Goal: Use online tool/utility: Utilize a website feature to perform a specific function

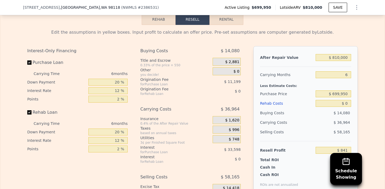
scroll to position [864, 0]
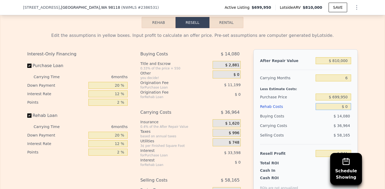
drag, startPoint x: 337, startPoint y: 107, endPoint x: 363, endPoint y: 106, distance: 25.9
click at [363, 106] on div "Edit the assumptions in yellow boxes. Input profit to calculate an offer price.…" at bounding box center [192, 126] width 384 height 197
type input "$ 1"
type input "$ 840"
type input "$ 15"
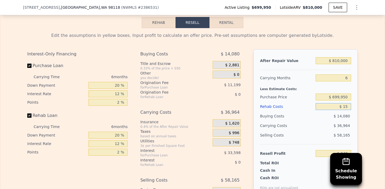
type input "$ 826"
type input "$ 150"
type input "$ 683"
type input "$ 1,500"
type input "-$ 755"
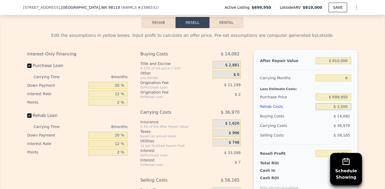
type input "$ 15,000"
type input "-$ 15,119"
type input "$ 150,000"
type input "-$ 158,759"
type input "$ 150,000"
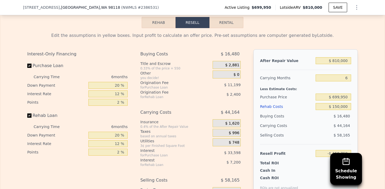
click at [362, 94] on div "Edit the assumptions in yellow boxes. Input profit to calculate an offer price.…" at bounding box center [192, 126] width 384 height 197
drag, startPoint x: 326, startPoint y: 60, endPoint x: 360, endPoint y: 64, distance: 34.0
click at [360, 64] on div "Edit the assumptions in yellow boxes. Input profit to calculate an offer price.…" at bounding box center [192, 126] width 339 height 197
type input "$ 8"
type input "-$ 909,516"
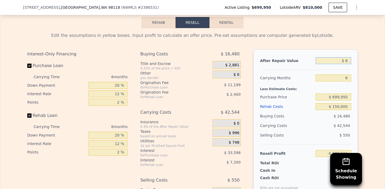
type input "$ 83"
type input "-$ 909,446"
type input "$ 830"
type input "-$ 908,756"
type input "$ 8,300"
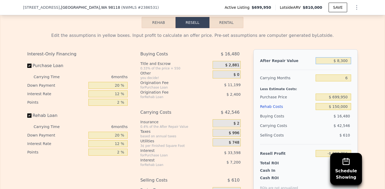
type input "-$ 901,833"
type input "$ 83,000"
type input "-$ 832,593"
type input "$ 830,000"
type input "-$ 140,222"
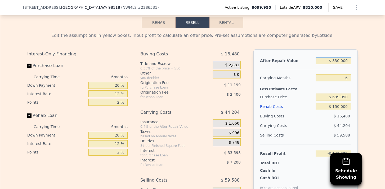
type input "$ 830,000"
click at [362, 77] on div "Edit the assumptions in yellow boxes. Input profit to calculate an offer price.…" at bounding box center [192, 126] width 384 height 197
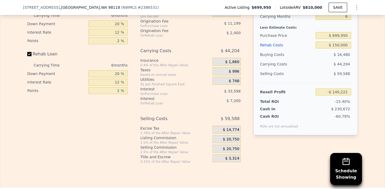
scroll to position [926, 0]
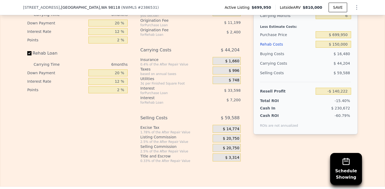
click at [361, 102] on div "Edit the assumptions in yellow boxes. Input profit to calculate an offer price.…" at bounding box center [192, 64] width 339 height 197
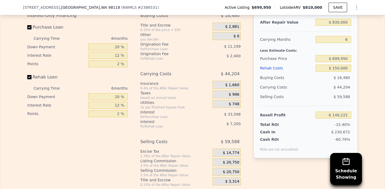
scroll to position [900, 0]
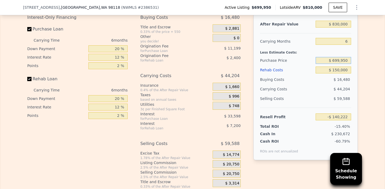
drag, startPoint x: 331, startPoint y: 60, endPoint x: 368, endPoint y: 60, distance: 37.0
click at [368, 60] on div "Edit the assumptions in yellow boxes. Input profit to calculate an offer price.…" at bounding box center [192, 90] width 384 height 197
type input "$ 00699,950"
drag, startPoint x: 328, startPoint y: 59, endPoint x: 384, endPoint y: 61, distance: 56.6
click at [384, 62] on div "Rehab Resell Rental Edit the assumptions in yellow boxes. Input profit to calcu…" at bounding box center [192, 84] width 385 height 255
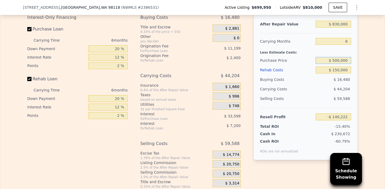
type input "$ 500,000"
type input "$ 73,193"
click at [380, 73] on div "Edit the assumptions in yellow boxes. Input profit to calculate an offer price.…" at bounding box center [192, 90] width 384 height 197
click at [366, 78] on div "Edit the assumptions in yellow boxes. Input profit to calculate an offer price.…" at bounding box center [192, 90] width 384 height 197
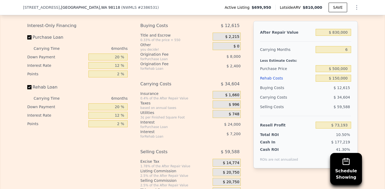
scroll to position [893, 0]
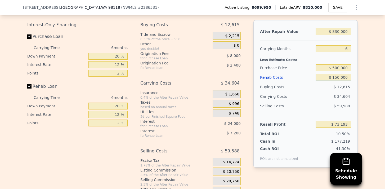
click at [337, 78] on input "$ 150,000" at bounding box center [332, 77] width 35 height 7
drag, startPoint x: 335, startPoint y: 76, endPoint x: 338, endPoint y: 77, distance: 3.3
click at [338, 77] on input "$ 150,000" at bounding box center [332, 77] width 35 height 7
type input "$ 13,000"
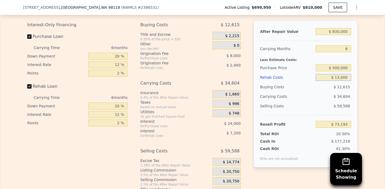
type input "$ 218,961"
click at [364, 80] on div "Edit the assumptions in yellow boxes. Input profit to calculate an offer price.…" at bounding box center [192, 97] width 384 height 197
click at [341, 77] on input "$ 13,000" at bounding box center [332, 77] width 35 height 7
click at [340, 77] on input "$ 13,000" at bounding box center [332, 77] width 35 height 7
type input "$ 130,000"
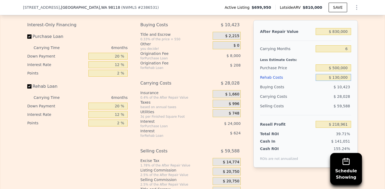
type input "$ 94,473"
click at [367, 111] on div "Edit the assumptions in yellow boxes. Input profit to calculate an offer price.…" at bounding box center [192, 97] width 384 height 197
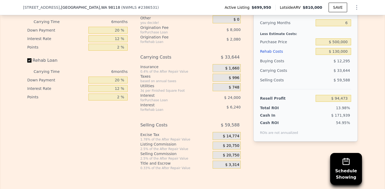
scroll to position [903, 0]
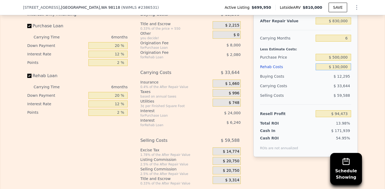
click at [335, 67] on input "$ 130,000" at bounding box center [332, 66] width 35 height 7
type input "$ 140,000"
type input "$ 83,833"
type input "$ 140,000"
click at [357, 75] on div "After Repair Value $ 830,000 Carrying Months 6 Less Estimate Costs: Purchase Pr…" at bounding box center [305, 83] width 104 height 147
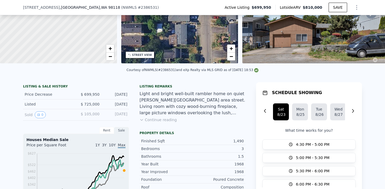
scroll to position [0, 0]
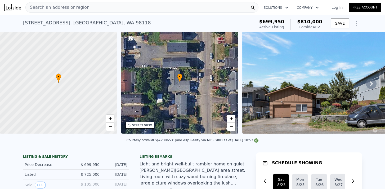
click at [96, 7] on div "Search an address or region" at bounding box center [141, 7] width 233 height 11
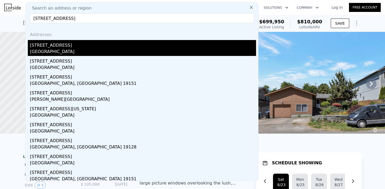
type input "[STREET_ADDRESS]"
click at [72, 50] on div "[GEOGRAPHIC_DATA]" at bounding box center [143, 51] width 226 height 7
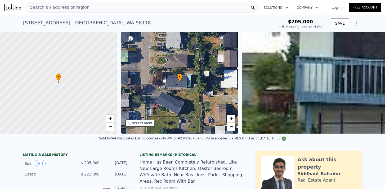
click at [355, 24] on icon "Show Options" at bounding box center [356, 23] width 6 height 6
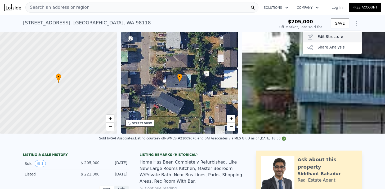
click at [350, 36] on div "Edit Structure" at bounding box center [331, 37] width 59 height 11
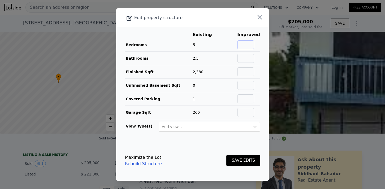
click at [250, 43] on input "text" at bounding box center [245, 44] width 17 height 9
type input "4"
click at [226, 28] on main "Existing Improved Bedrooms 5 -20% 4 Bathrooms 2.5 Finished Sqft 2,380 Unfinishe…" at bounding box center [192, 83] width 152 height 113
click at [253, 159] on button "SAVE EDITS" at bounding box center [243, 160] width 34 height 10
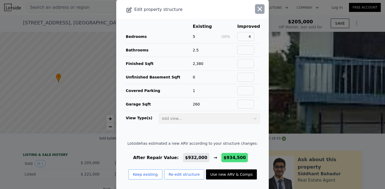
click at [259, 7] on icon "button" at bounding box center [259, 8] width 7 height 7
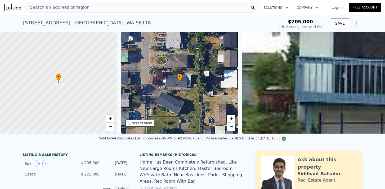
click at [109, 4] on div "Search an address or region" at bounding box center [141, 7] width 233 height 11
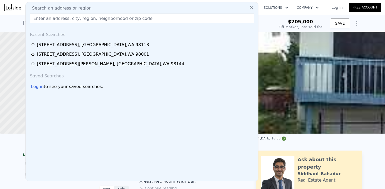
type input "$ 932,000"
type input "$ 639,605"
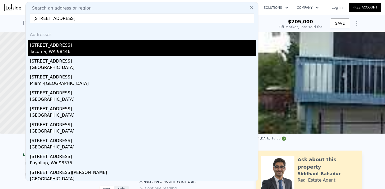
type input "[STREET_ADDRESS]"
click at [111, 44] on div "[STREET_ADDRESS]" at bounding box center [143, 44] width 226 height 8
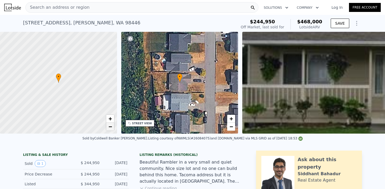
click at [111, 124] on span "−" at bounding box center [109, 126] width 3 height 7
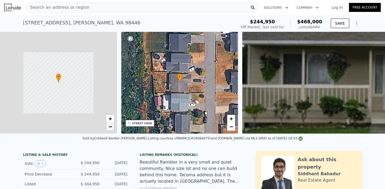
click at [111, 124] on span "−" at bounding box center [109, 126] width 3 height 7
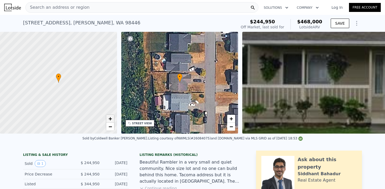
click at [110, 116] on span "+" at bounding box center [109, 118] width 3 height 7
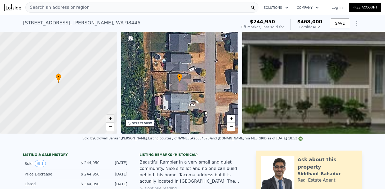
click at [110, 116] on span "+" at bounding box center [109, 118] width 3 height 7
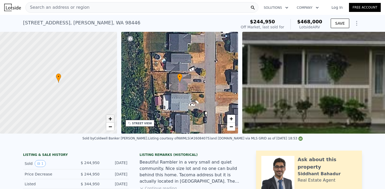
click at [110, 116] on span "+" at bounding box center [109, 118] width 3 height 7
